Goal: Check status

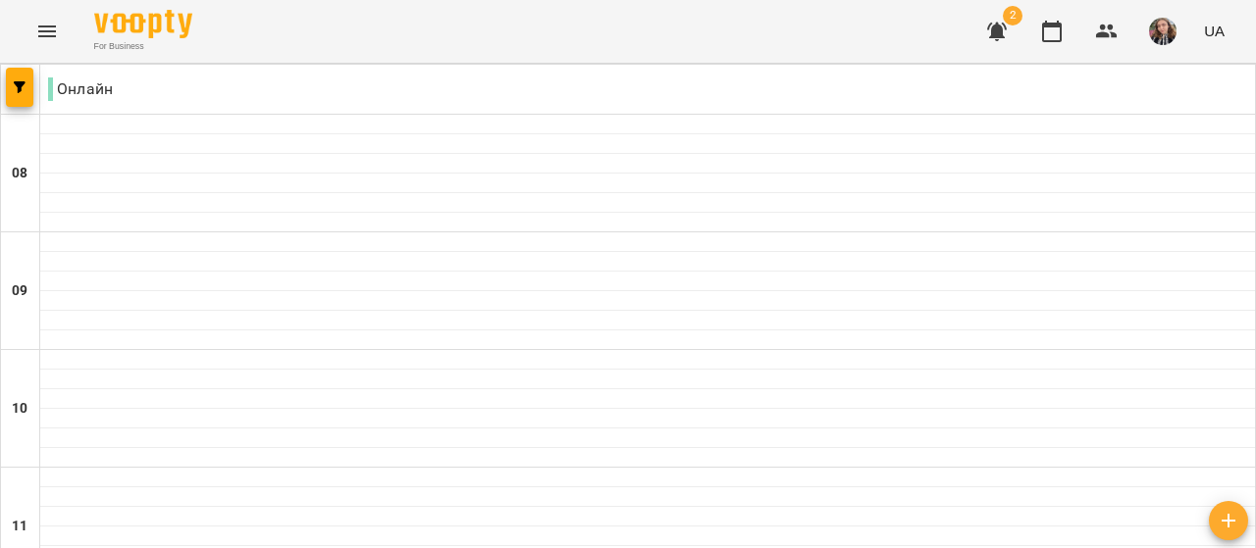
scroll to position [1471, 0]
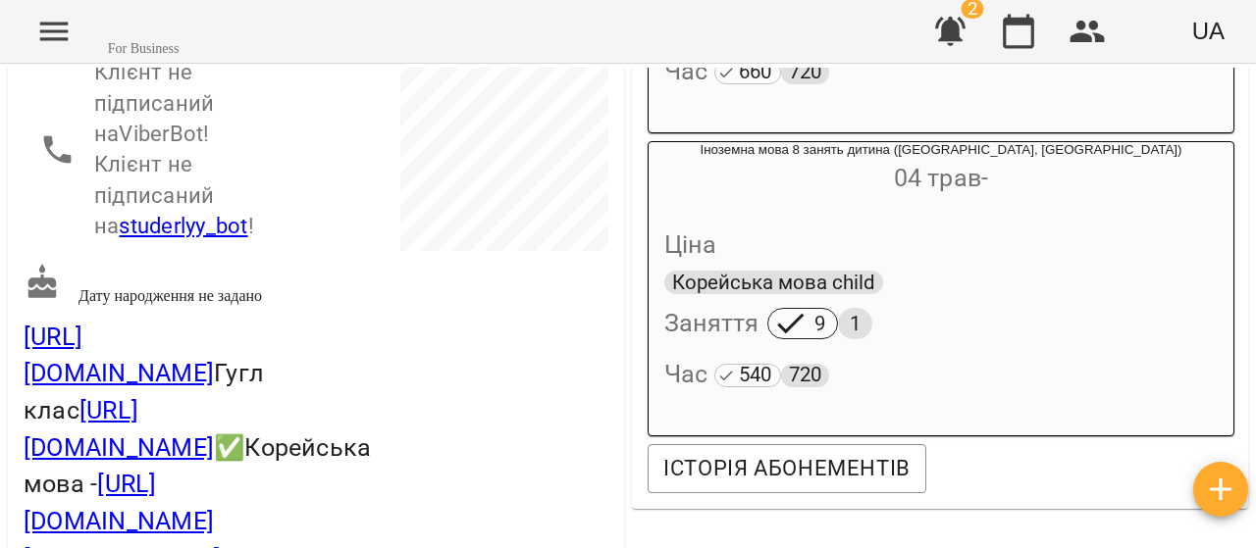
scroll to position [589, 0]
